Goal: Find specific page/section: Find specific page/section

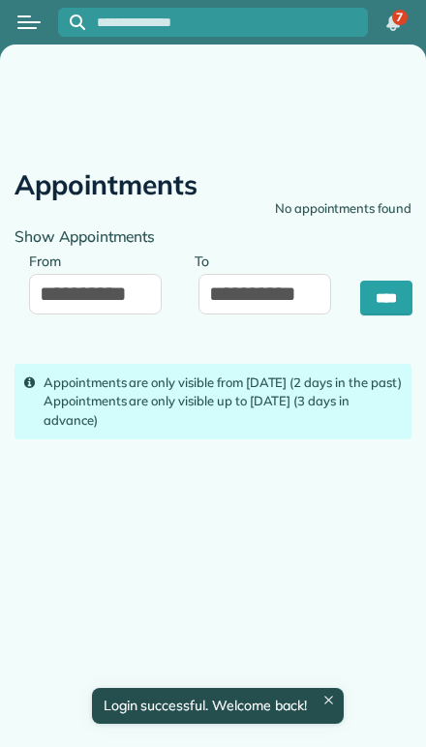
click at [35, 17] on button "Open menu" at bounding box center [28, 22] width 23 height 21
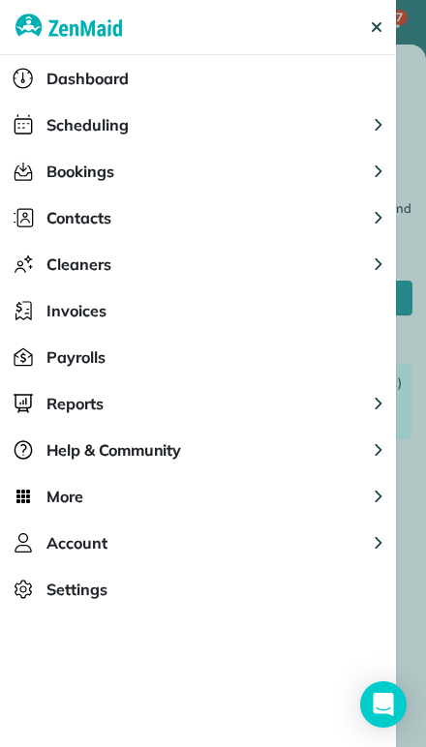
click at [66, 123] on span "Scheduling" at bounding box center [87, 124] width 82 height 23
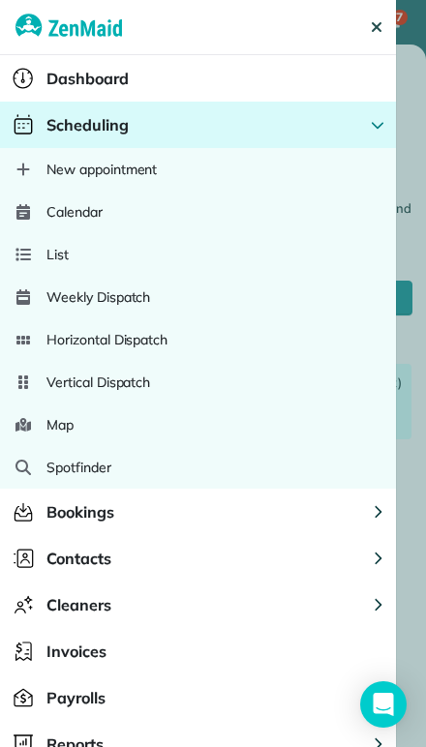
click at [69, 217] on span "Calendar" at bounding box center [74, 211] width 56 height 19
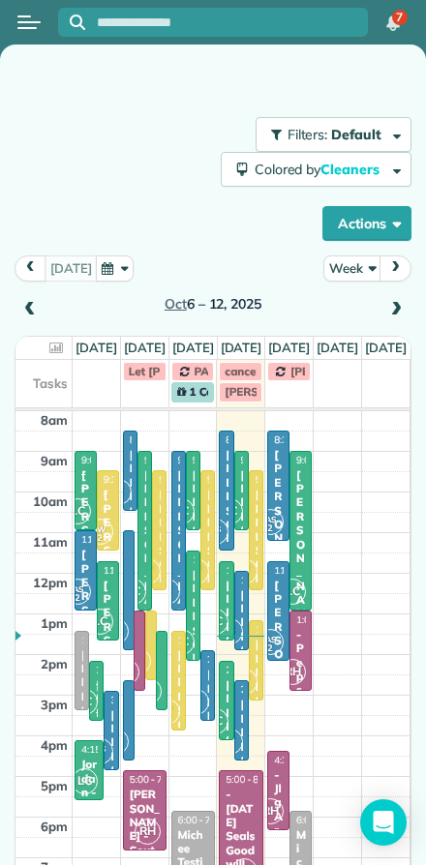
click at [346, 275] on button "Week" at bounding box center [352, 268] width 58 height 26
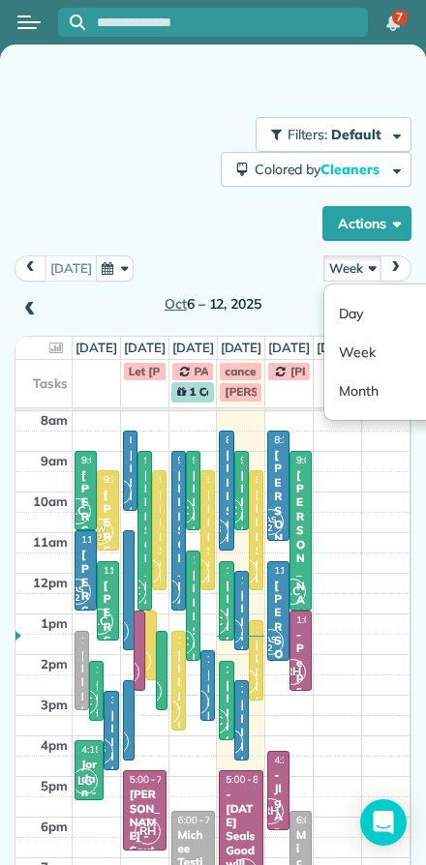
click at [344, 310] on link "Day" at bounding box center [400, 313] width 153 height 39
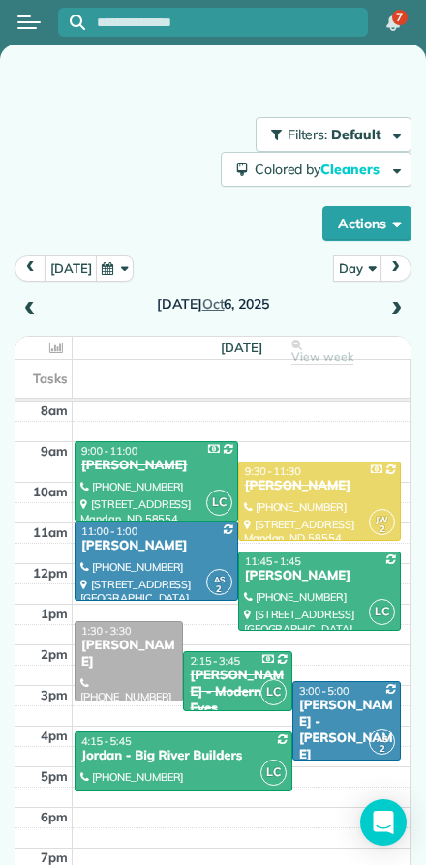
click at [59, 262] on button "[DATE]" at bounding box center [71, 268] width 53 height 26
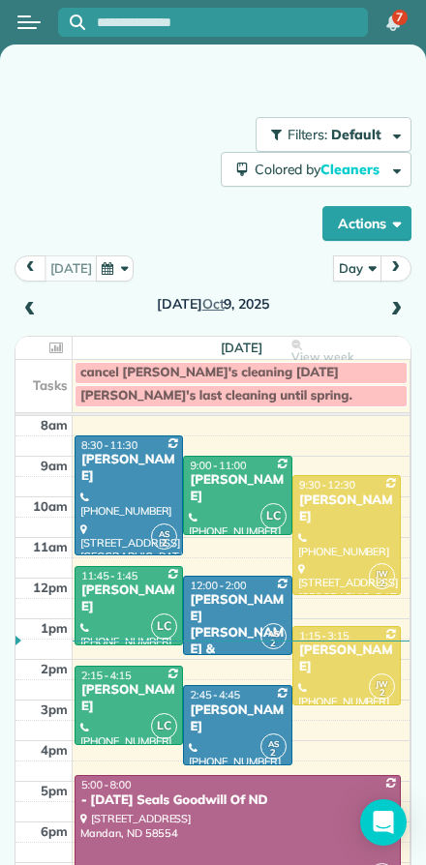
click at [218, 615] on div "[PERSON_NAME] [PERSON_NAME] & [PERSON_NAME]" at bounding box center [237, 641] width 97 height 98
